Goal: Transaction & Acquisition: Subscribe to service/newsletter

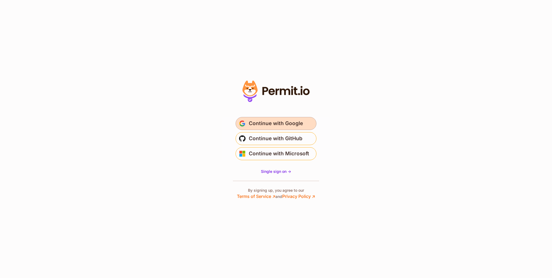
click at [284, 120] on span "Continue with Google" at bounding box center [276, 123] width 54 height 9
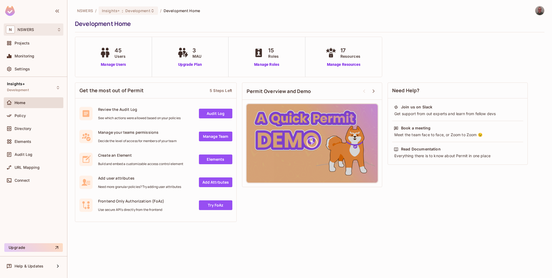
click at [27, 25] on div "N NSWERS" at bounding box center [34, 29] width 60 height 12
click at [20, 118] on div at bounding box center [276, 139] width 552 height 278
click at [132, 12] on span "Development" at bounding box center [137, 10] width 25 height 5
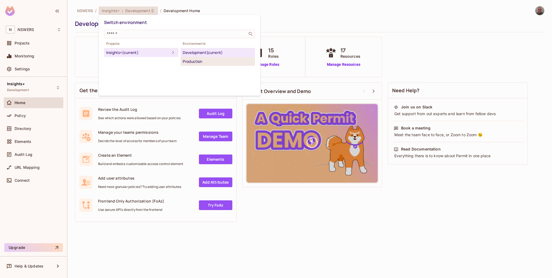
click at [194, 61] on div "Production" at bounding box center [218, 61] width 70 height 6
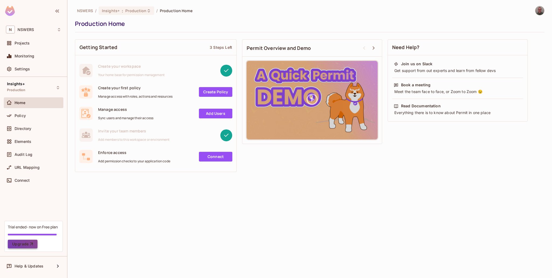
click at [20, 244] on button "Upgrade" at bounding box center [23, 244] width 30 height 9
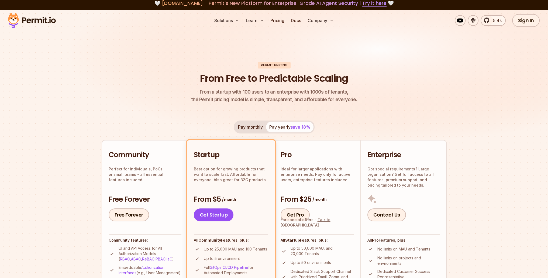
scroll to position [81, 0]
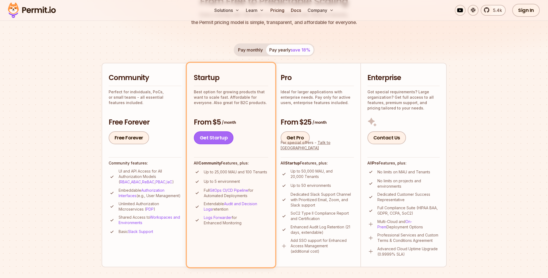
click at [211, 136] on link "Get Startup" at bounding box center [214, 137] width 40 height 13
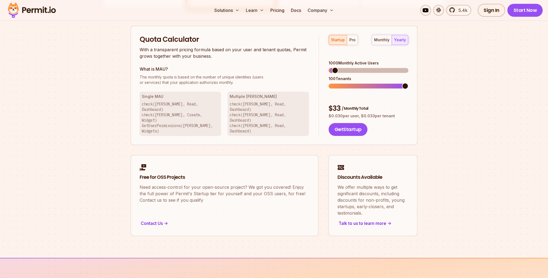
scroll to position [344, 0]
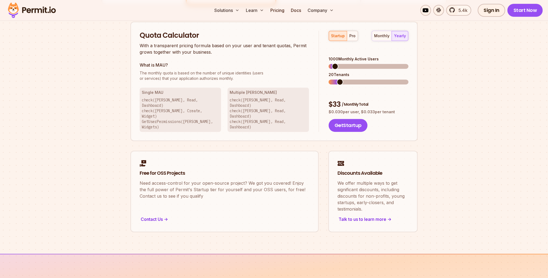
click at [337, 79] on span at bounding box center [340, 82] width 6 height 6
click at [329, 63] on span at bounding box center [332, 66] width 6 height 6
click at [337, 79] on span at bounding box center [340, 82] width 6 height 6
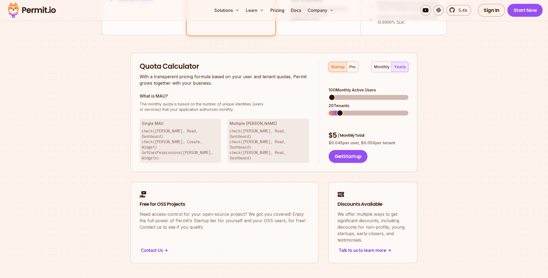
scroll to position [263, 0]
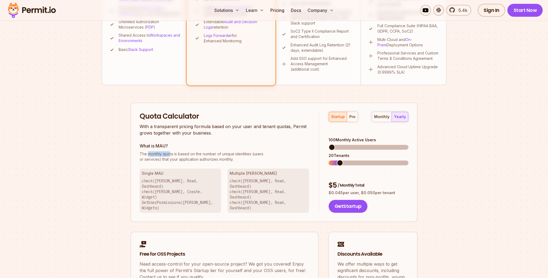
drag, startPoint x: 149, startPoint y: 153, endPoint x: 170, endPoint y: 154, distance: 21.0
click at [170, 154] on span "The monthly quota is based on the number of unique identities (users" at bounding box center [224, 153] width 169 height 5
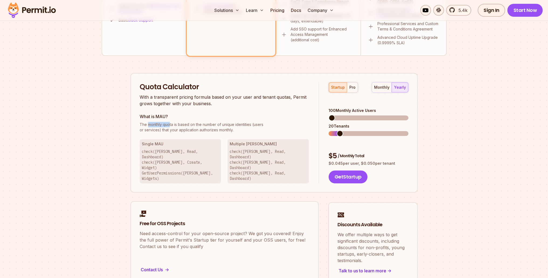
scroll to position [344, 0]
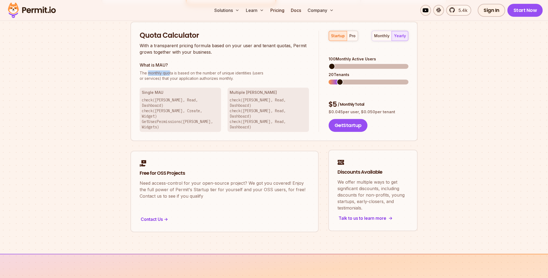
click at [377, 214] on div "Talk to us to learn more ->" at bounding box center [372, 218] width 71 height 8
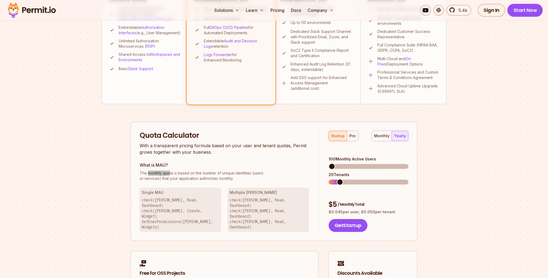
scroll to position [236, 0]
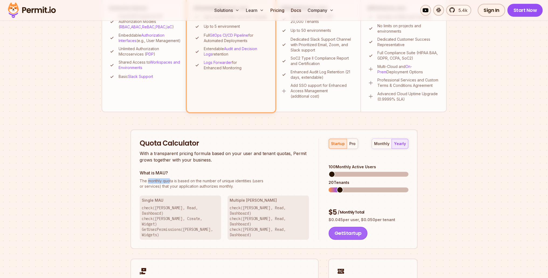
click at [351, 227] on button "Get Startup" at bounding box center [348, 233] width 39 height 13
